Goal: Task Accomplishment & Management: Use online tool/utility

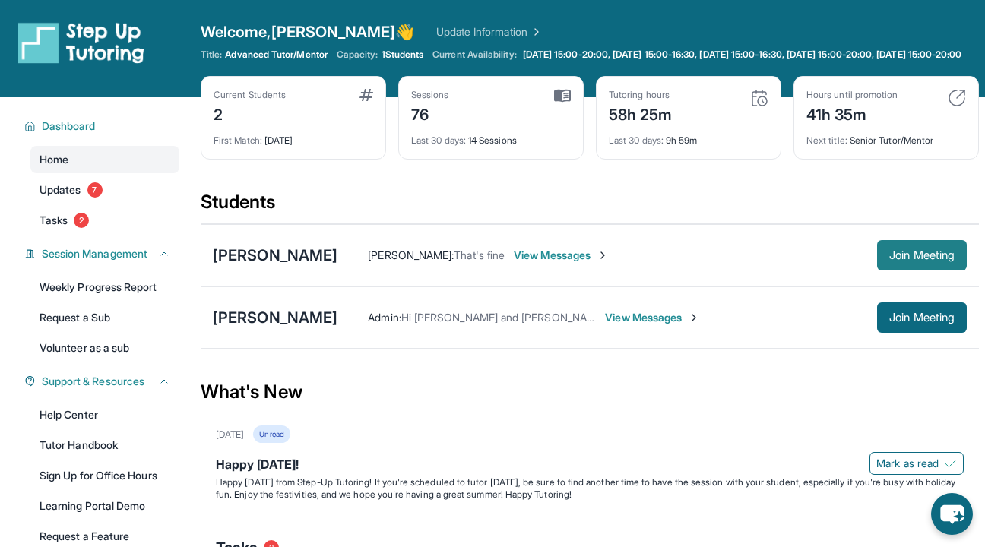
click at [931, 271] on button "Join Meeting" at bounding box center [922, 255] width 90 height 30
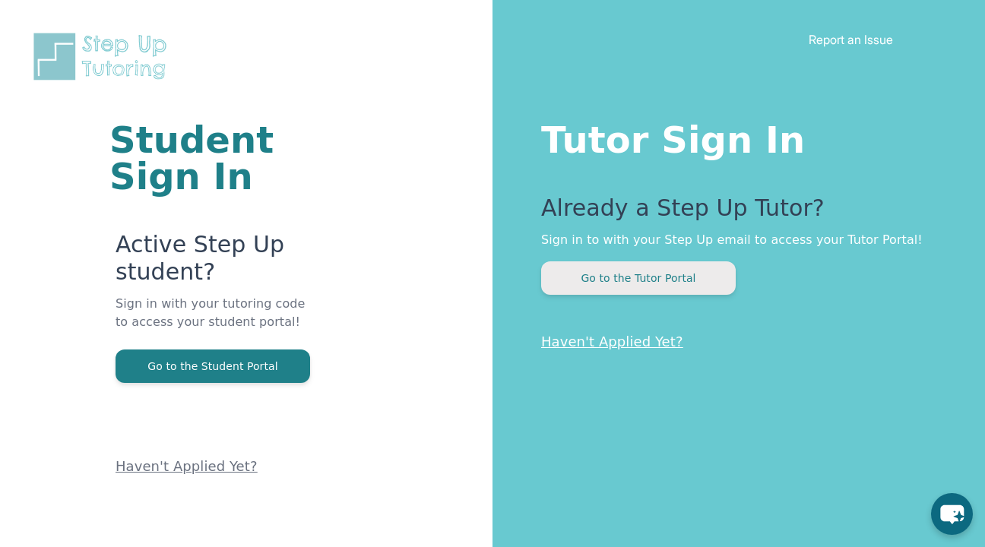
click at [618, 283] on button "Go to the Tutor Portal" at bounding box center [638, 278] width 195 height 33
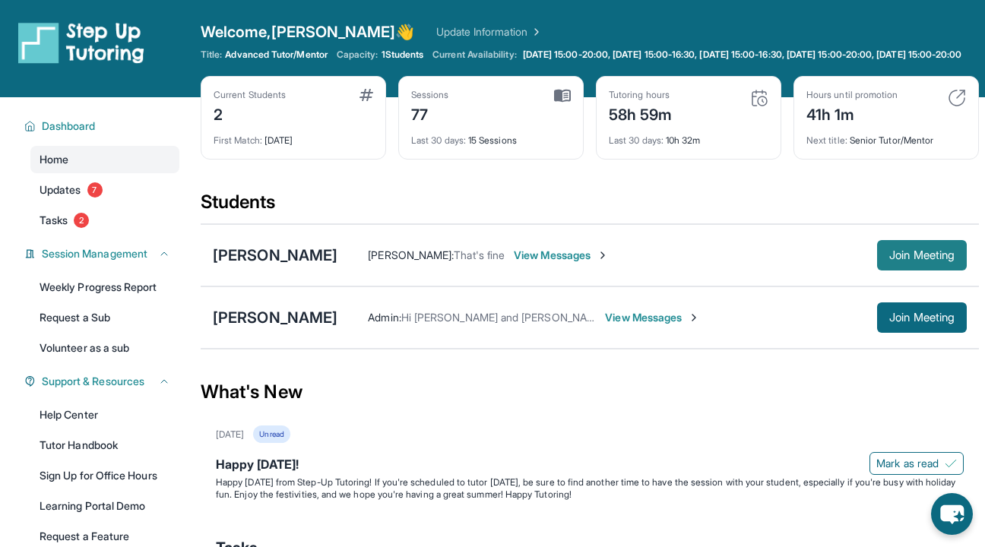
click at [901, 260] on span "Join Meeting" at bounding box center [922, 255] width 65 height 9
